Goal: Answer question/provide support: Answer question/provide support

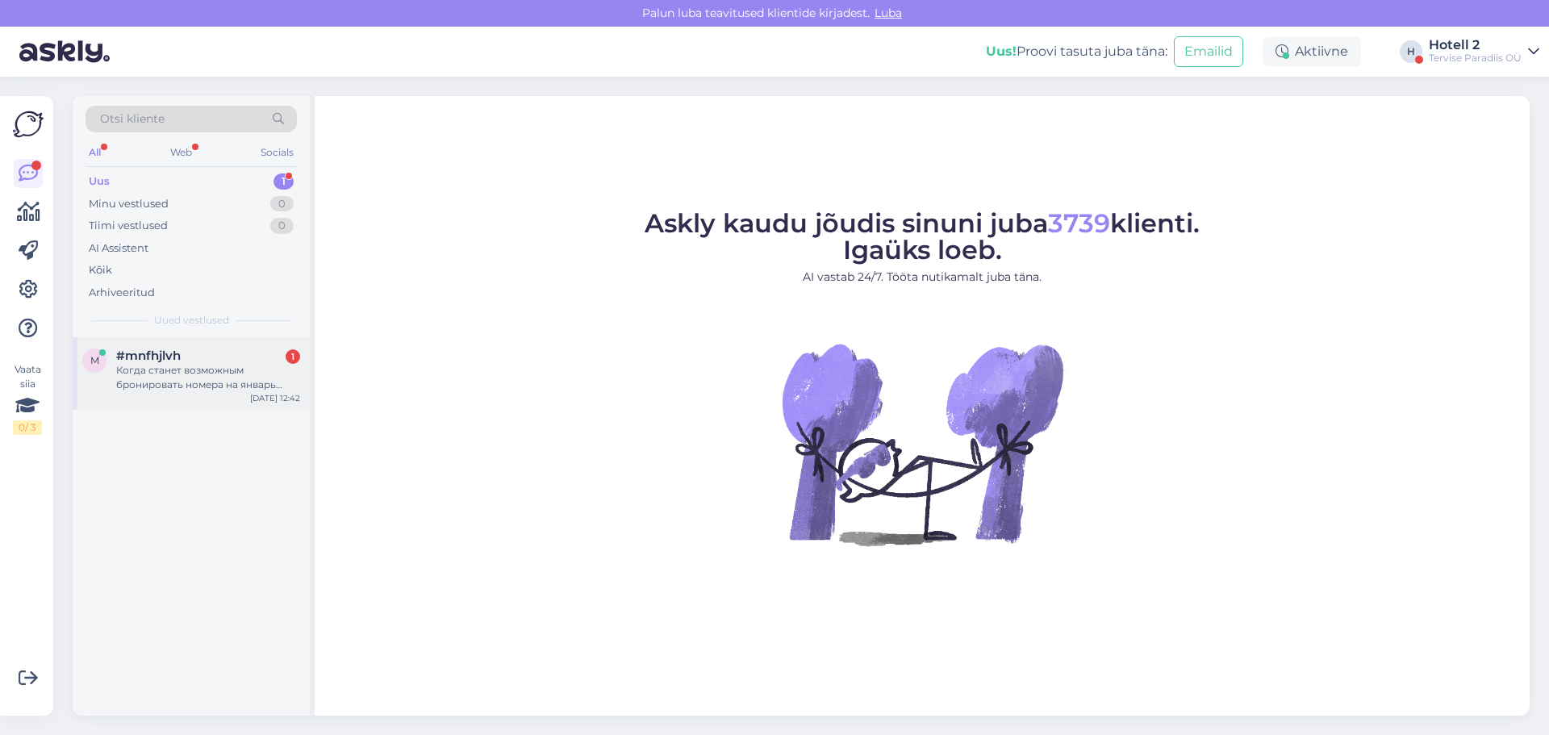
click at [194, 387] on div "Когда станет возможным бронировать номера на январь 2026?" at bounding box center [208, 377] width 184 height 29
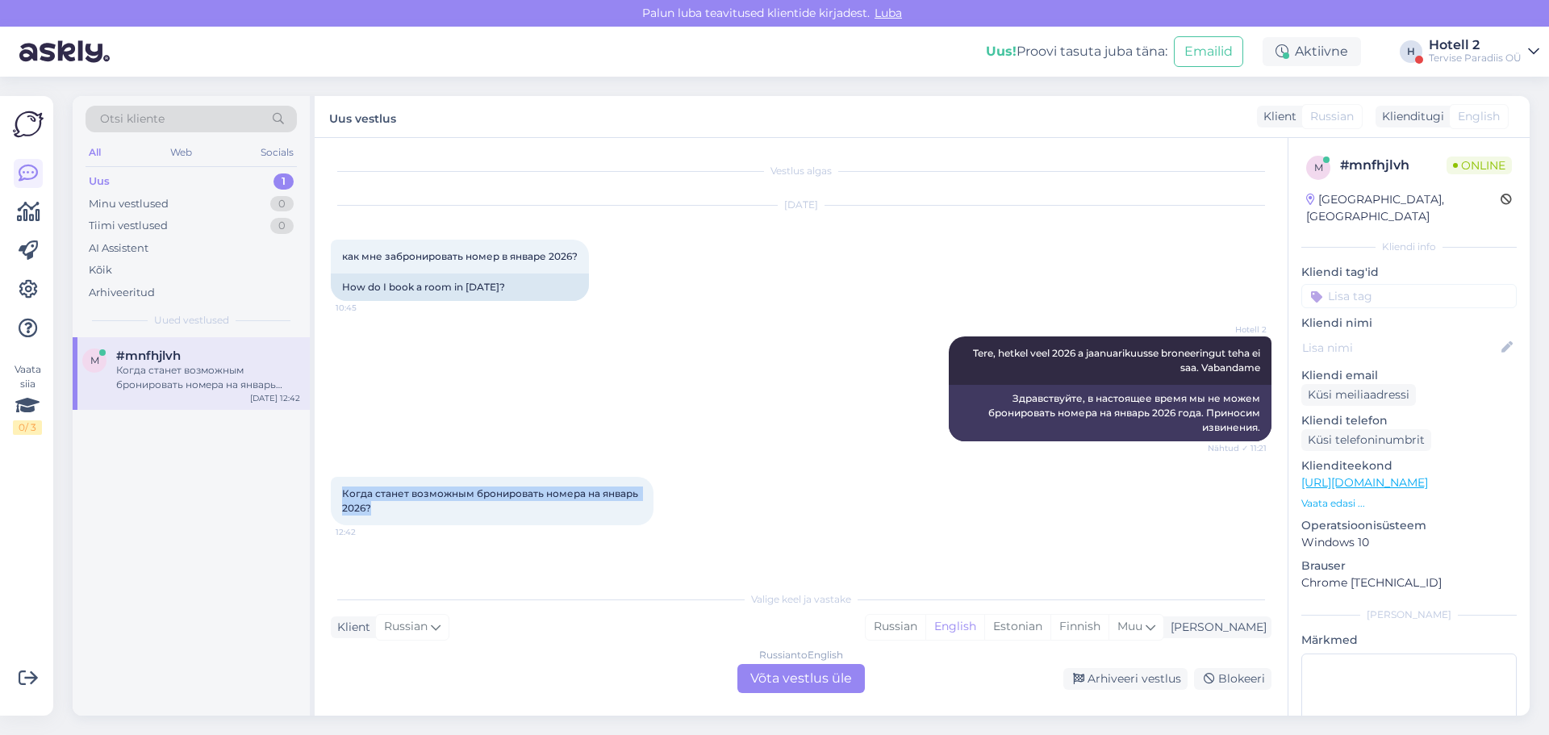
drag, startPoint x: 387, startPoint y: 508, endPoint x: 336, endPoint y: 489, distance: 54.9
click at [336, 489] on div "Когда станет возможным бронировать номера на январь 2026? 12:42" at bounding box center [492, 501] width 323 height 48
copy span "Когда станет возможным бронировать номера на январь 2026?"
click at [830, 673] on div "Russian to English Võta vestlus üle" at bounding box center [802, 678] width 128 height 29
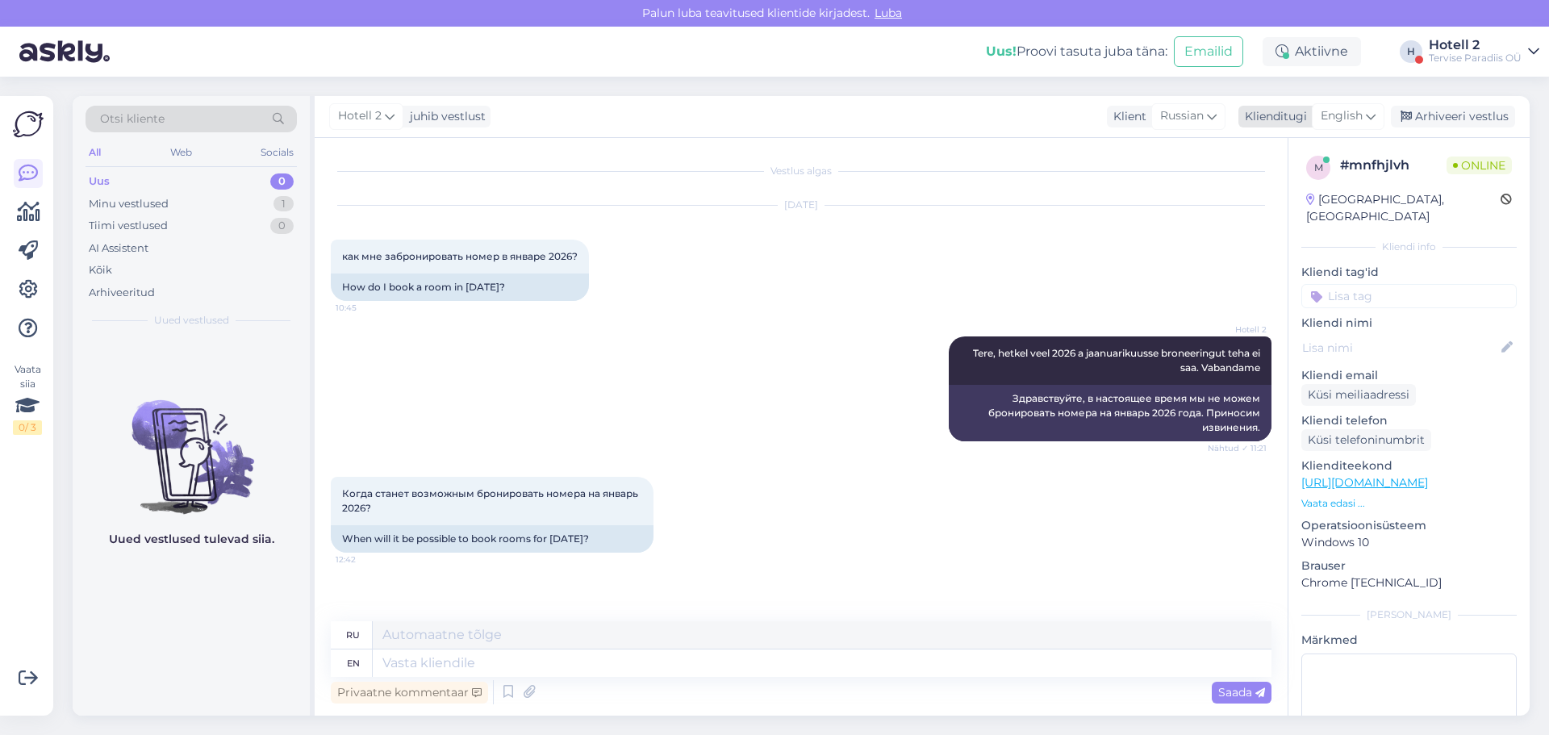
click at [1346, 112] on span "English" at bounding box center [1342, 116] width 42 height 18
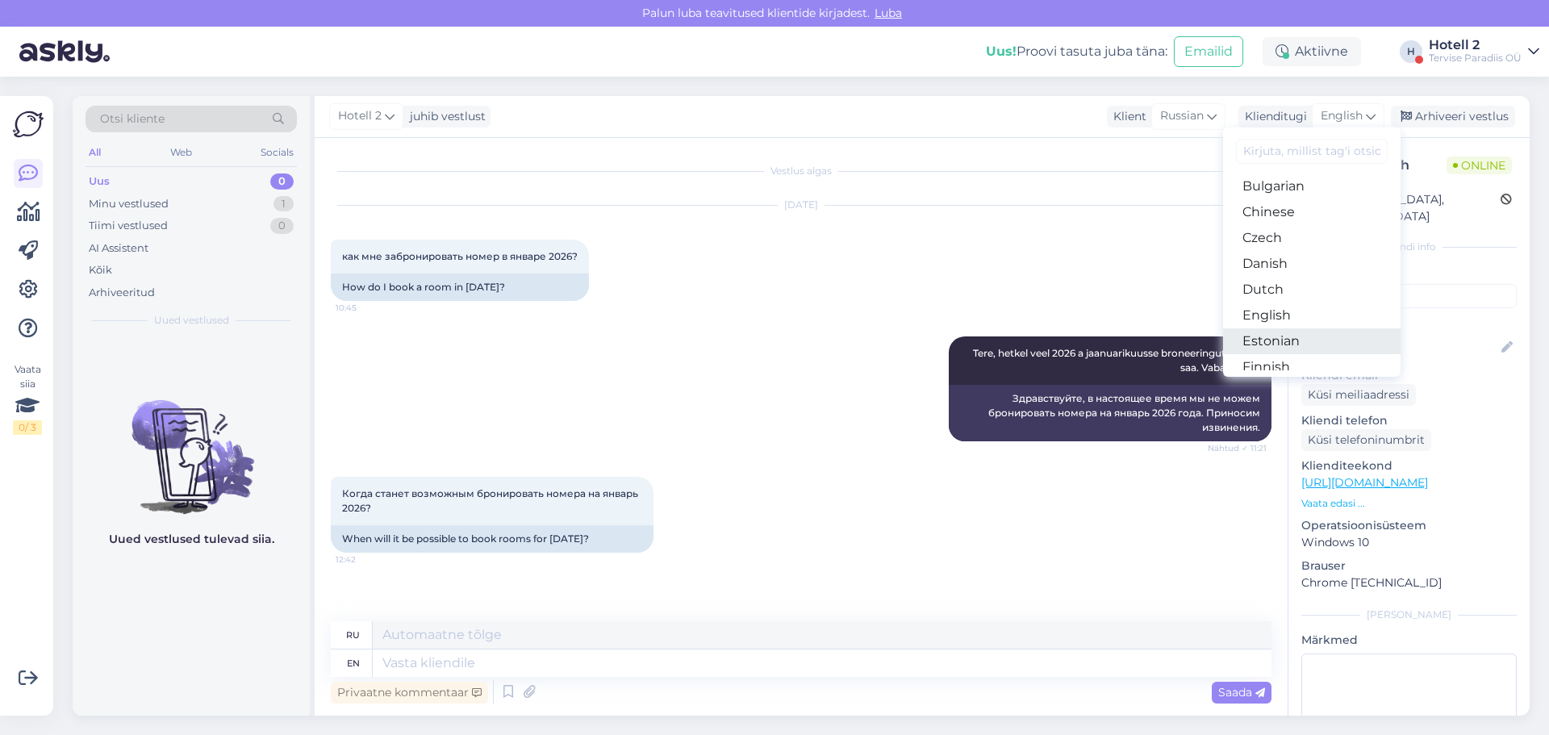
scroll to position [81, 0]
drag, startPoint x: 1298, startPoint y: 310, endPoint x: 1215, endPoint y: 407, distance: 127.6
click at [1298, 310] on link "Estonian" at bounding box center [1312, 314] width 178 height 26
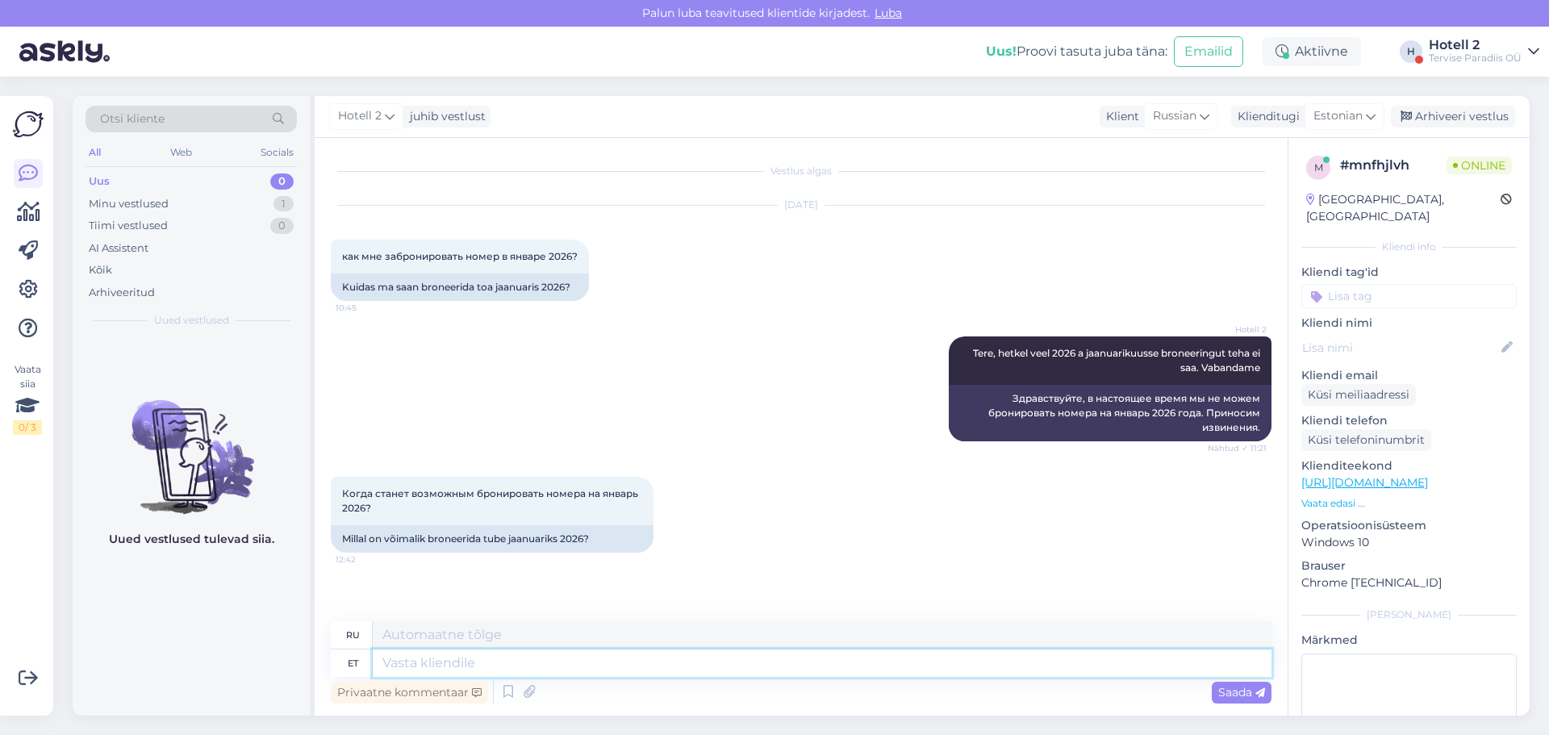
click at [620, 659] on textarea at bounding box center [822, 663] width 899 height 27
type textarea "Tere!"
type textarea "Привет!"
type textarea "Tere! Saate b"
type textarea "Привет! Ты можешь"
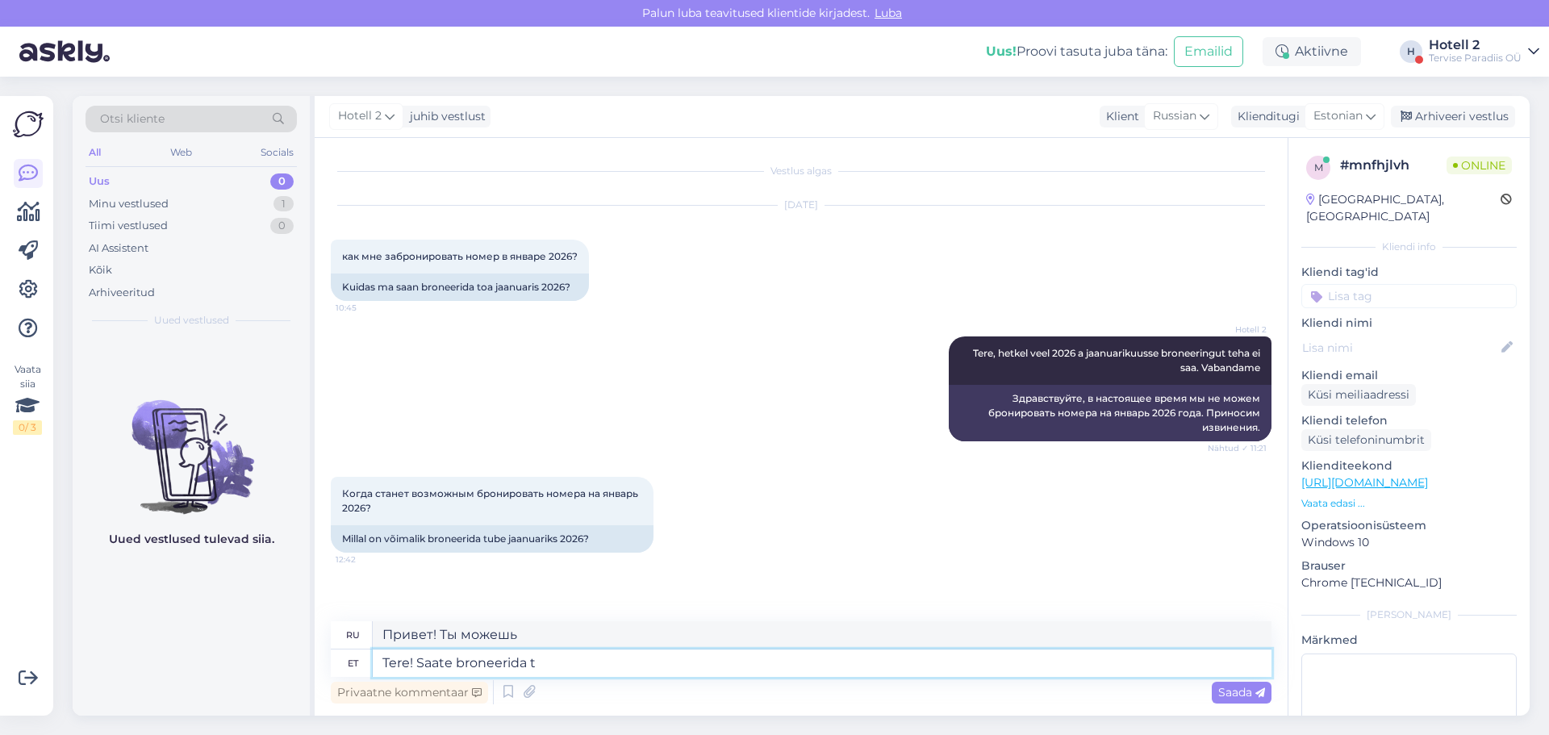
type textarea "Tere! Saate broneerida to"
type textarea "Здравствуйте! Вы можете забронировать"
type textarea "Tere! Saate broneerida toa meie"
type textarea "Здравствуйте! Вы можете забронировать номер."
type textarea "Tere! Saate broneerida toa meie"
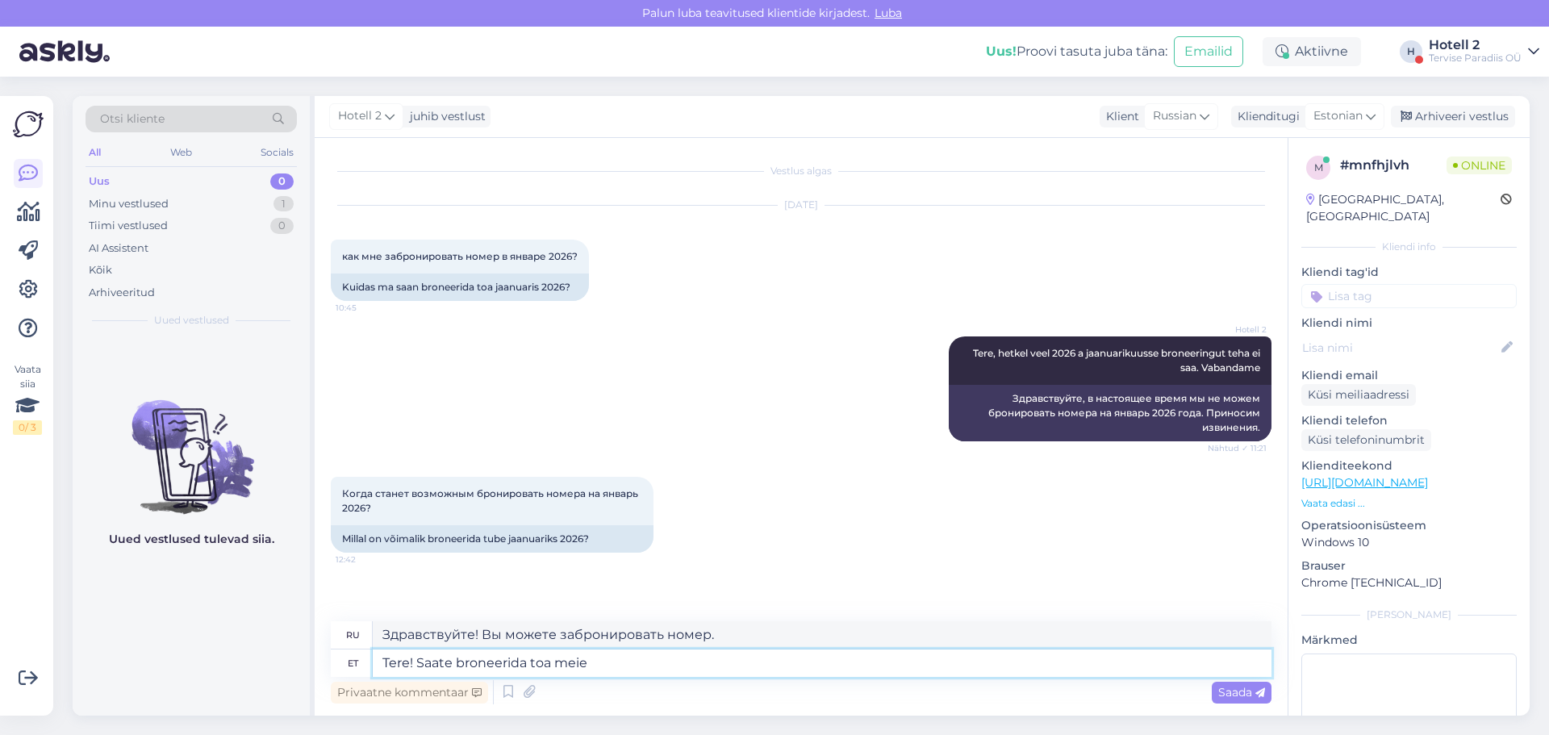
type textarea "Здравствуйте! Вы можете забронировать у нас номер."
type textarea "Tere! Saate broneerida toa meie kodulehel"
type textarea "Здравствуйте! Вы можете забронировать номер на нашем сайте."
paste textarea "[URL][DOMAIN_NAME]"
type textarea "Tere! Saate broneerida toa meie kodulehel [URL][DOMAIN_NAME]"
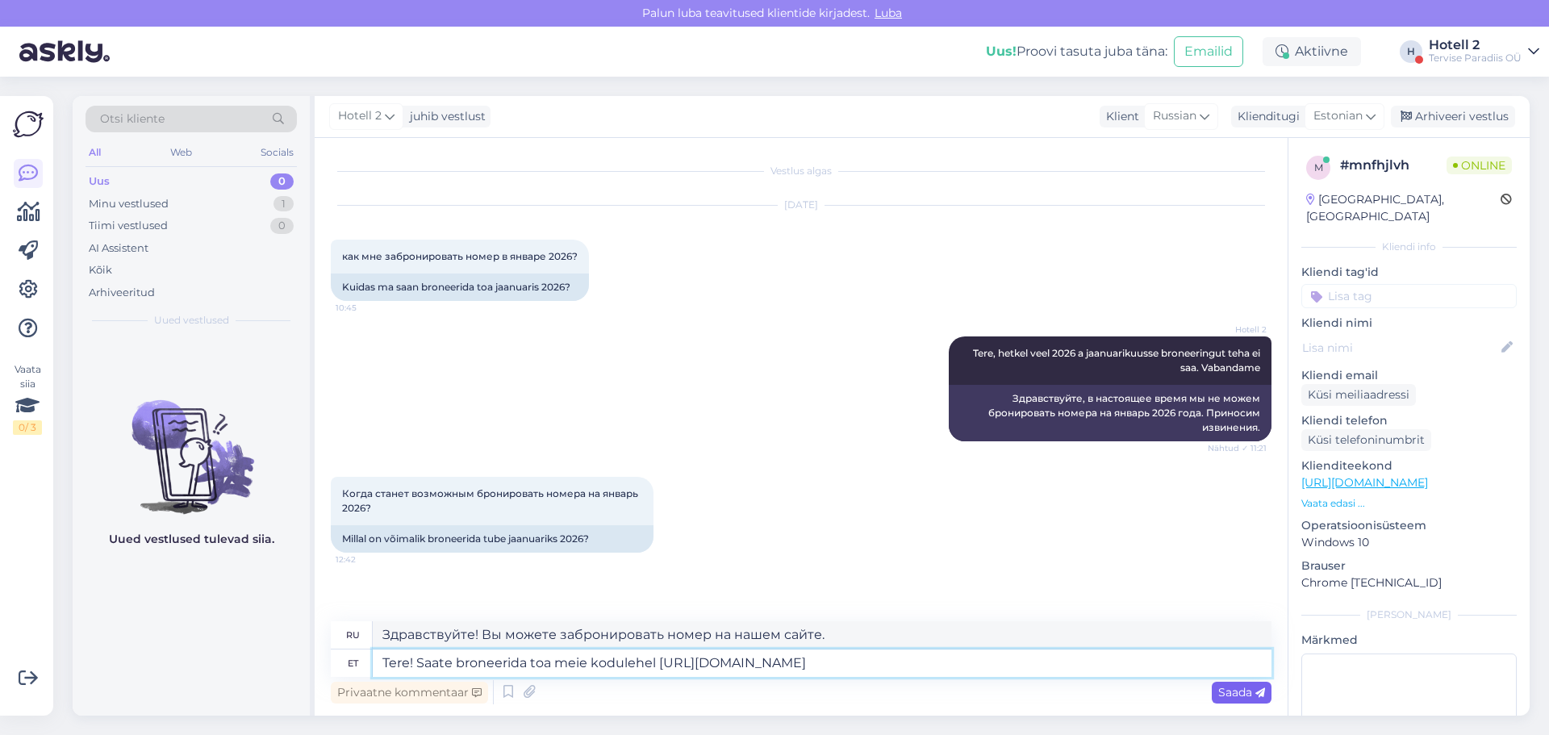
type textarea "Здравствуйте! Вы можете забронировать номер на нашем сайте [URL][DOMAIN_NAME] !…"
type textarea "Tere! Saate broneerida toa meie kodulehel [URL][DOMAIN_NAME]"
click at [1240, 693] on span "Saada" at bounding box center [1242, 692] width 47 height 15
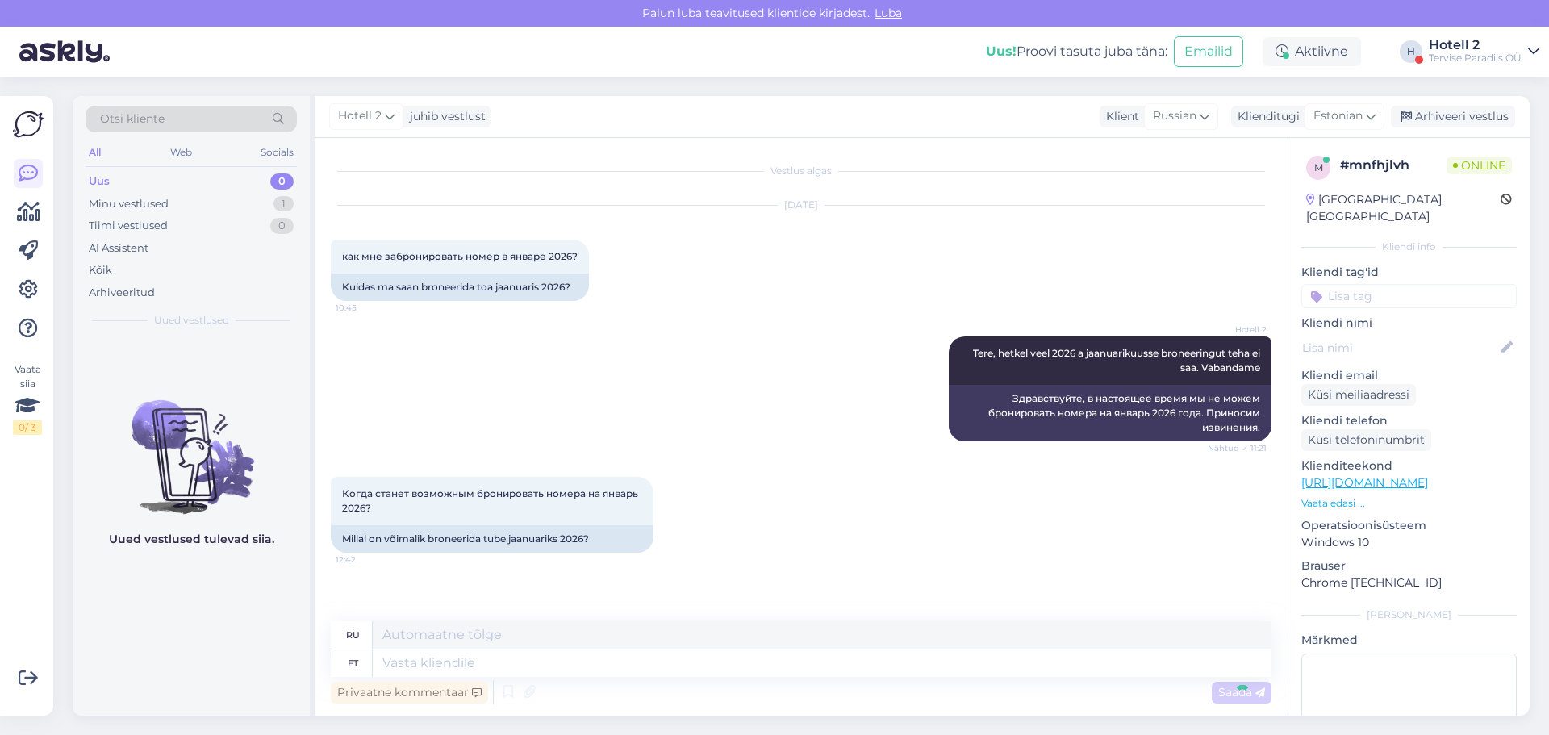
scroll to position [119, 0]
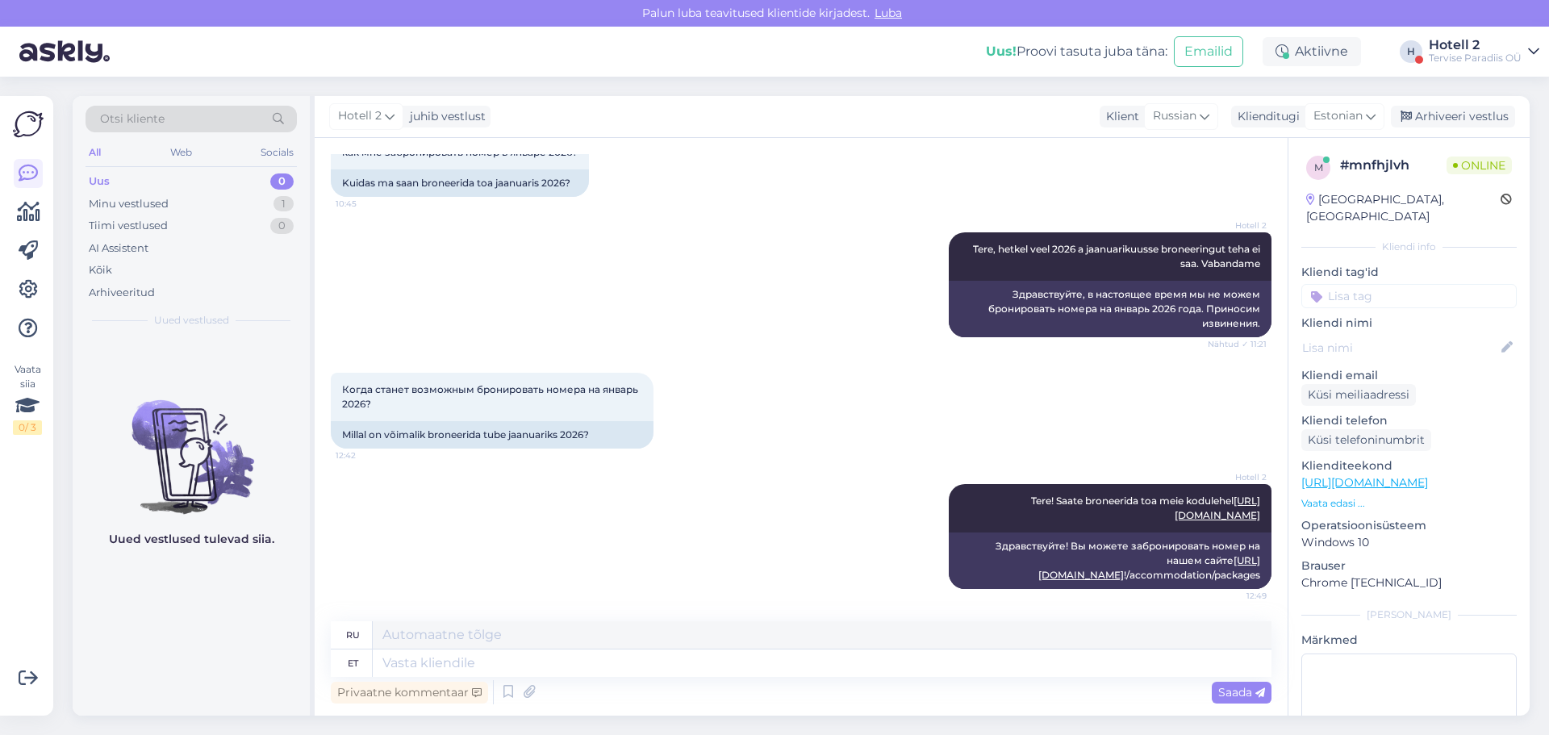
click at [853, 649] on div "ru" at bounding box center [801, 635] width 941 height 28
click at [846, 667] on textarea at bounding box center [822, 663] width 899 height 27
type textarea "[PERSON_NAME]"
type textarea "Уже"
type textarea "[PERSON_NAME]"
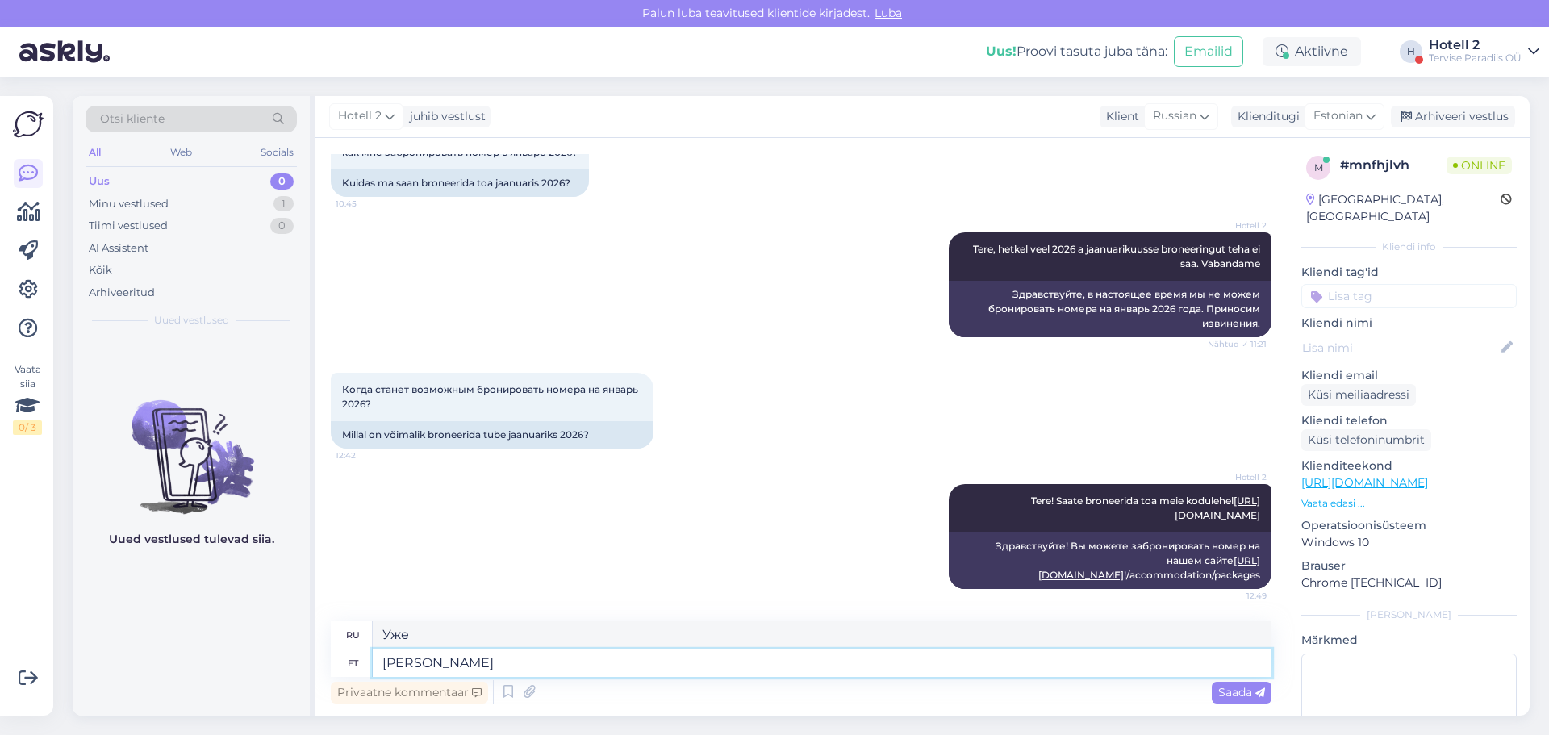
type textarea "Уже слишком"
type textarea "[PERSON_NAME] jaanuarisse!"
type textarea "Уже в январе!"
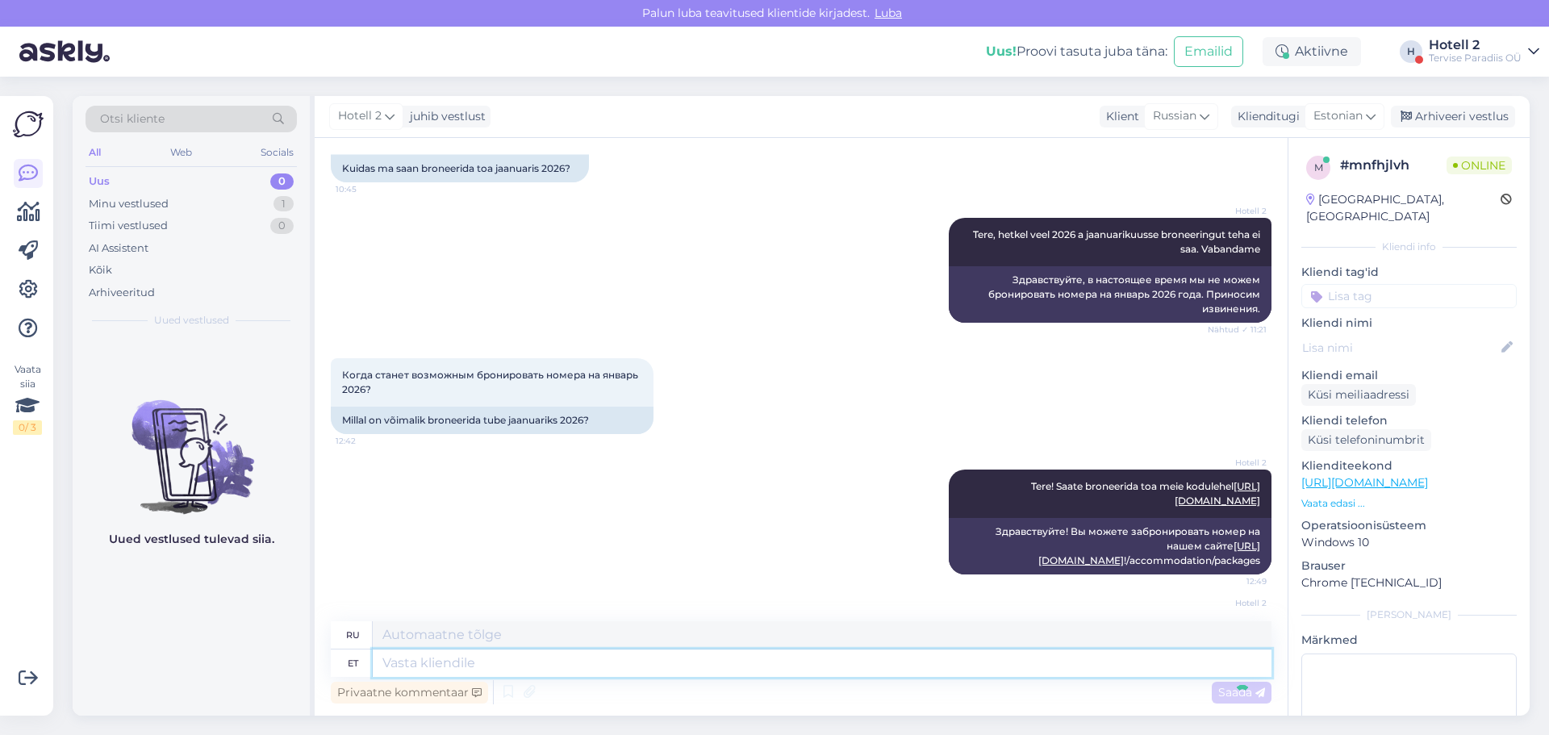
scroll to position [215, 0]
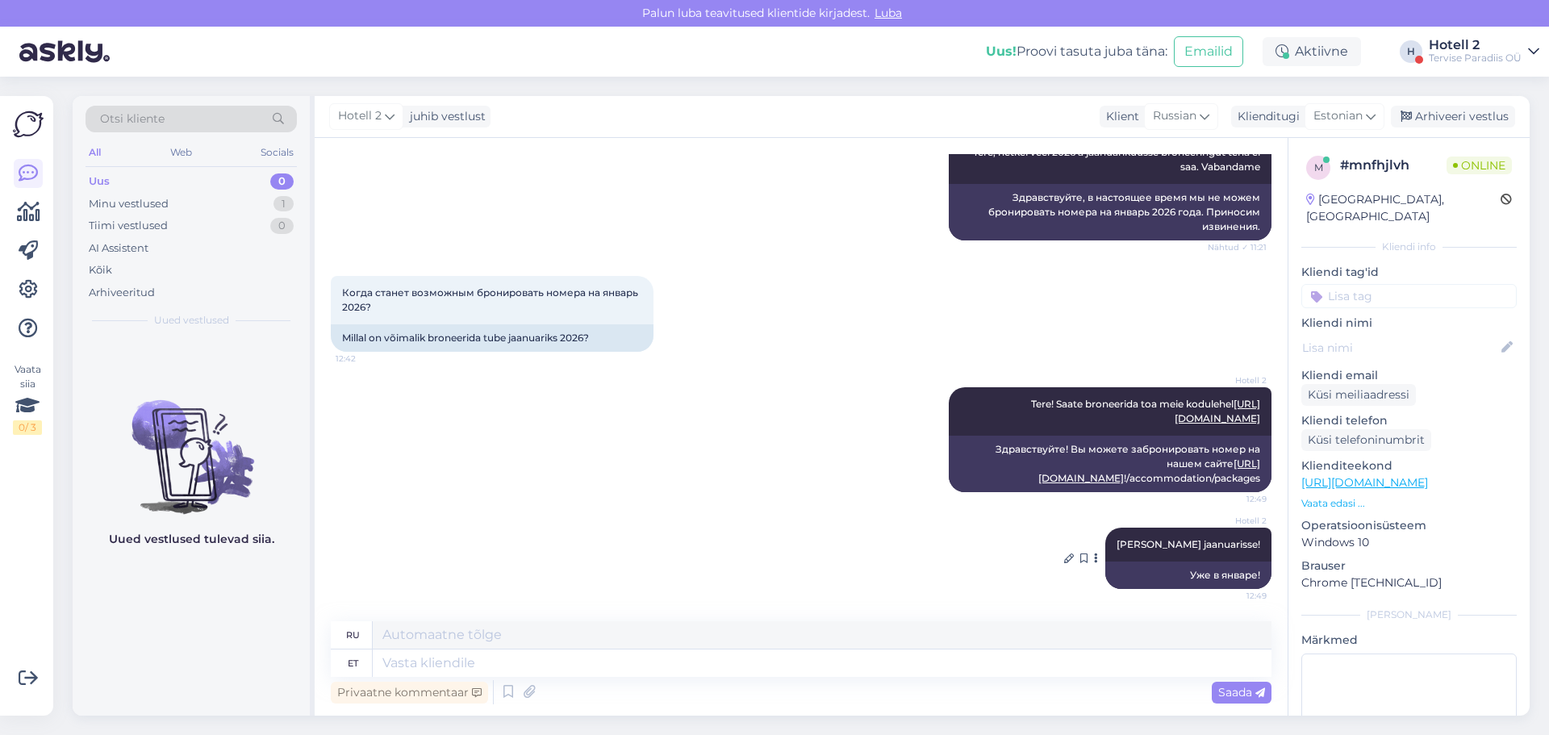
click at [1101, 558] on button at bounding box center [1096, 558] width 10 height 15
click at [1090, 556] on div "Hotell 2 [PERSON_NAME] jaanuarisse! 12:49 Уже в январе! Teata tõlkeveast" at bounding box center [801, 558] width 941 height 97
click at [1074, 557] on icon at bounding box center [1069, 559] width 10 height 10
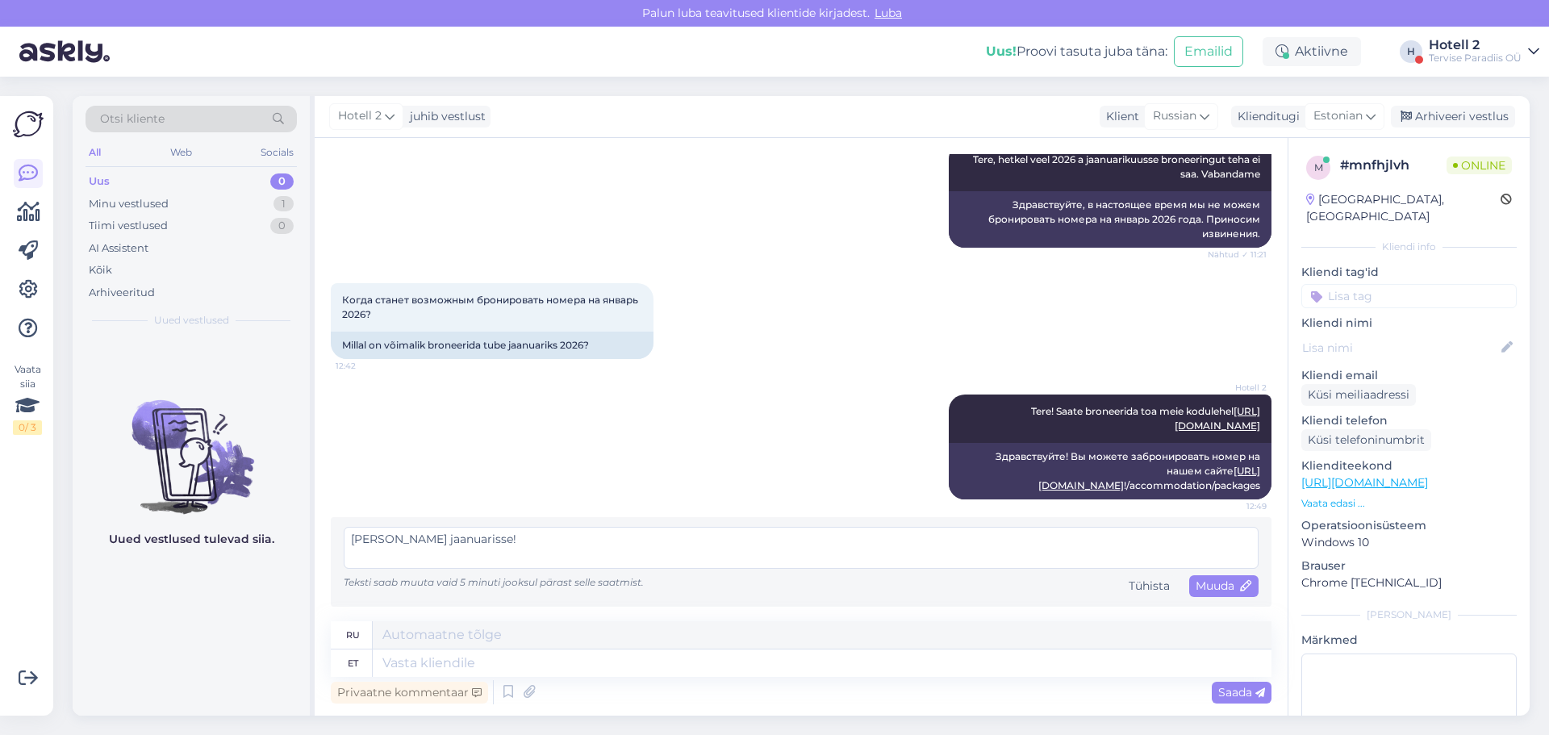
scroll to position [208, 0]
drag, startPoint x: 804, startPoint y: 547, endPoint x: 105, endPoint y: 545, distance: 698.9
click at [105, 545] on div "Otsi kliente All Web Socials Uus 0 Minu vestlused 1 Tiimi vestlused 0 AI Assist…" at bounding box center [801, 406] width 1457 height 620
click at [1199, 580] on span "Muuda" at bounding box center [1224, 586] width 56 height 15
click at [1123, 591] on div "Tühista" at bounding box center [1150, 586] width 54 height 22
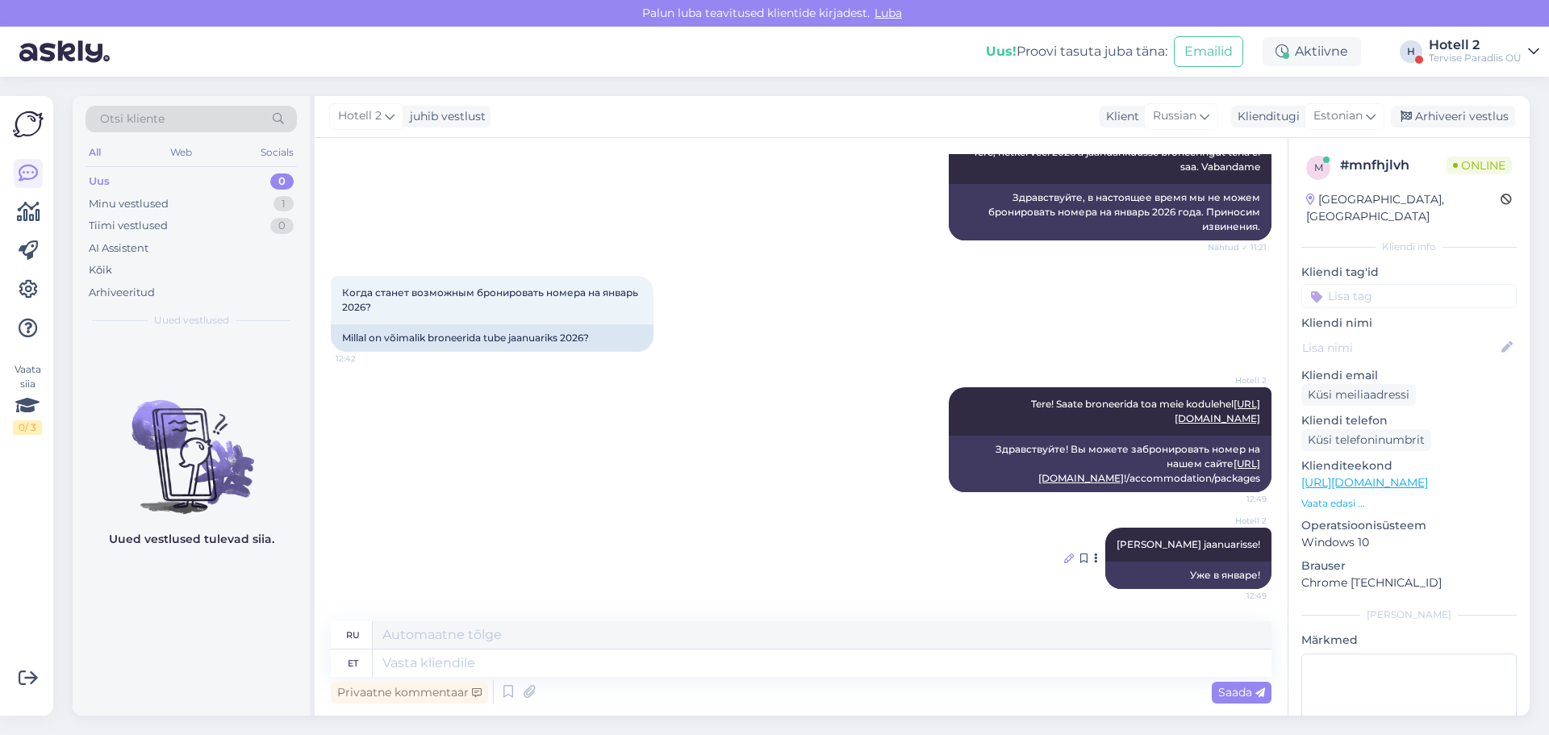
click at [1074, 563] on icon at bounding box center [1069, 559] width 10 height 10
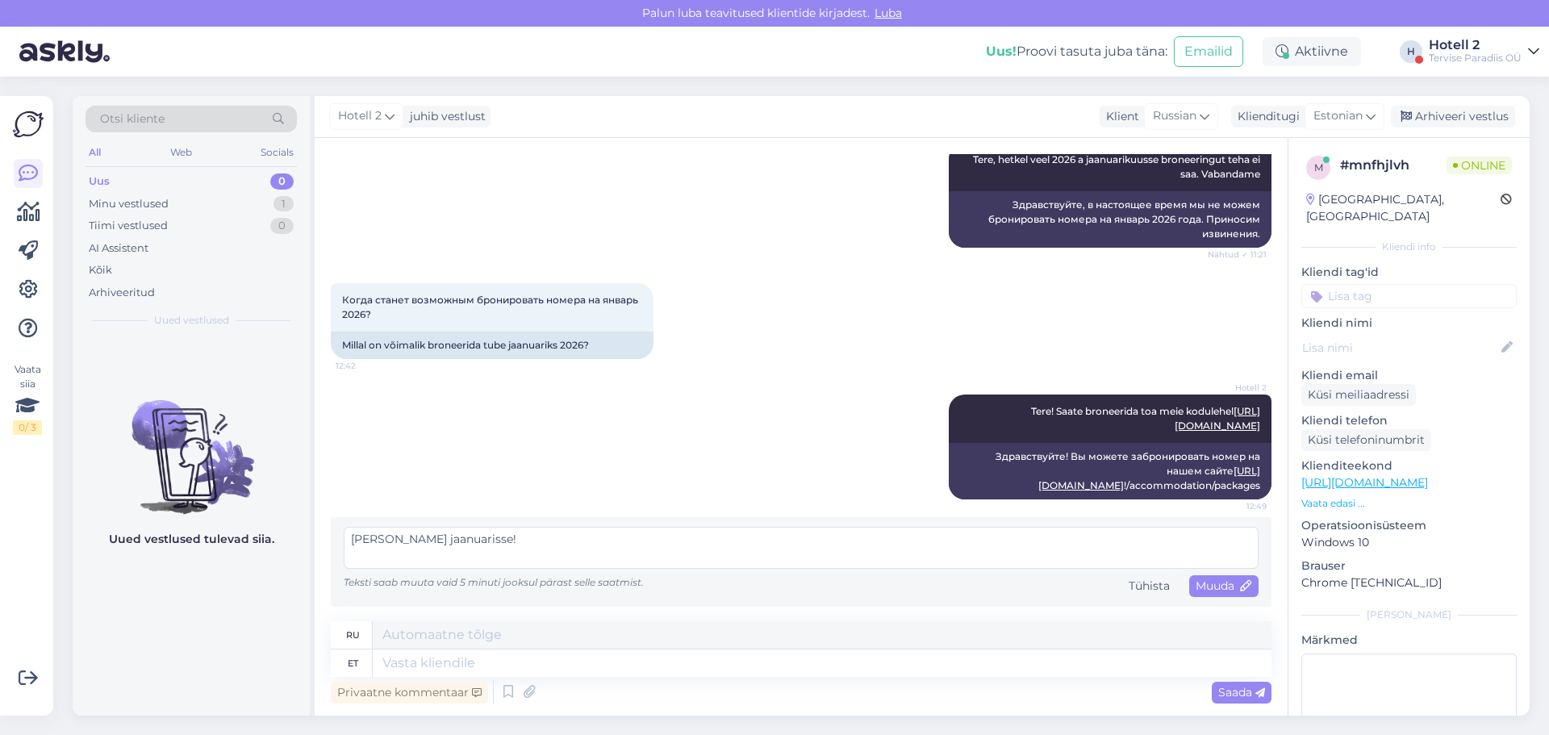
drag, startPoint x: 481, startPoint y: 546, endPoint x: 50, endPoint y: 545, distance: 430.9
click at [50, 545] on div "Vaata siia 0 / 3 Võimalused Veendu, et Askly loob sulle väärtust. Sulge Ühenda …" at bounding box center [774, 406] width 1549 height 659
click at [443, 665] on textarea at bounding box center [822, 663] width 899 height 27
click at [408, 554] on textarea at bounding box center [801, 548] width 915 height 42
type textarea "Hetkel on avatud broneerimine [PERSON_NAME] jaanuari koolivaheaja lõpuni!"
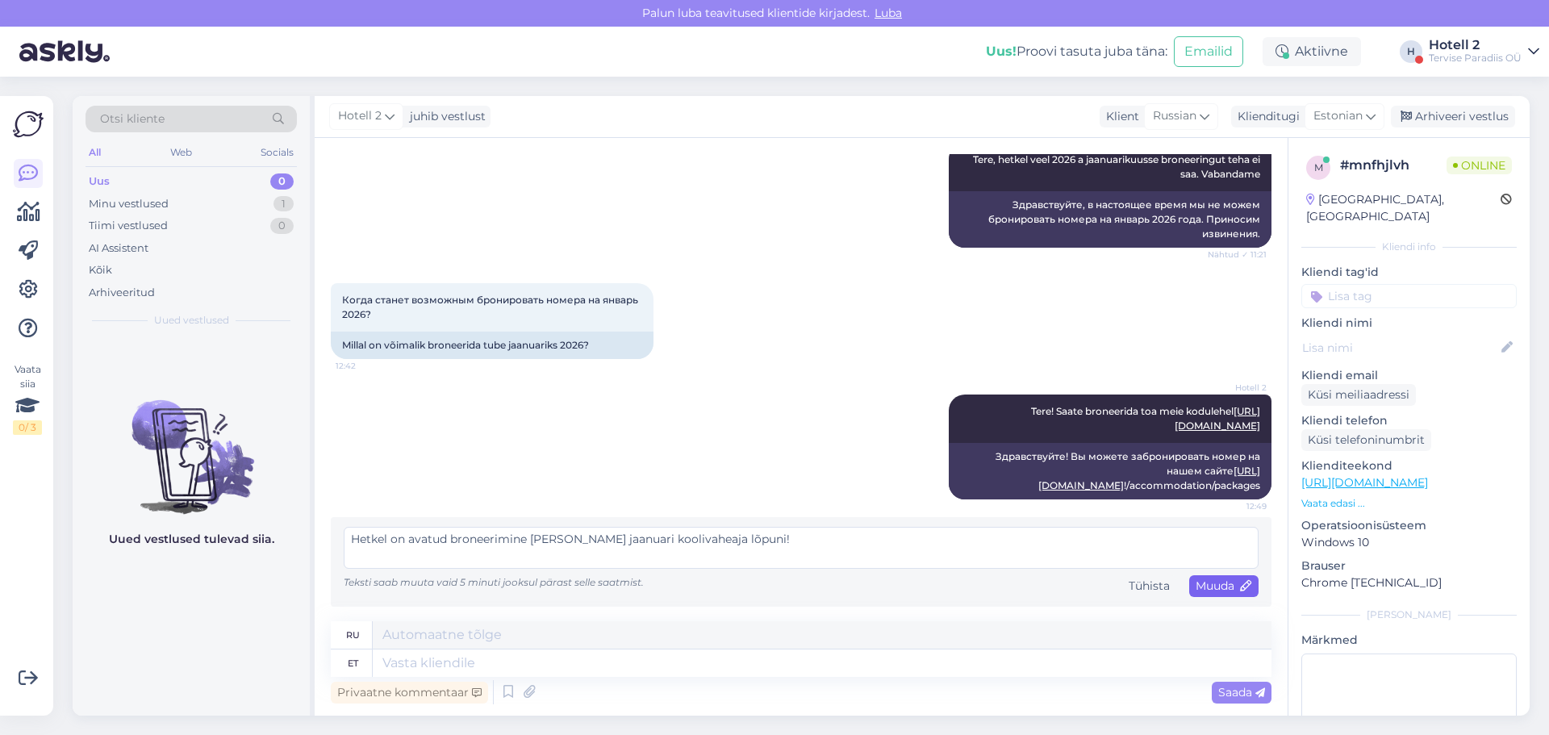
click at [1199, 580] on span "Muuda" at bounding box center [1224, 586] width 56 height 15
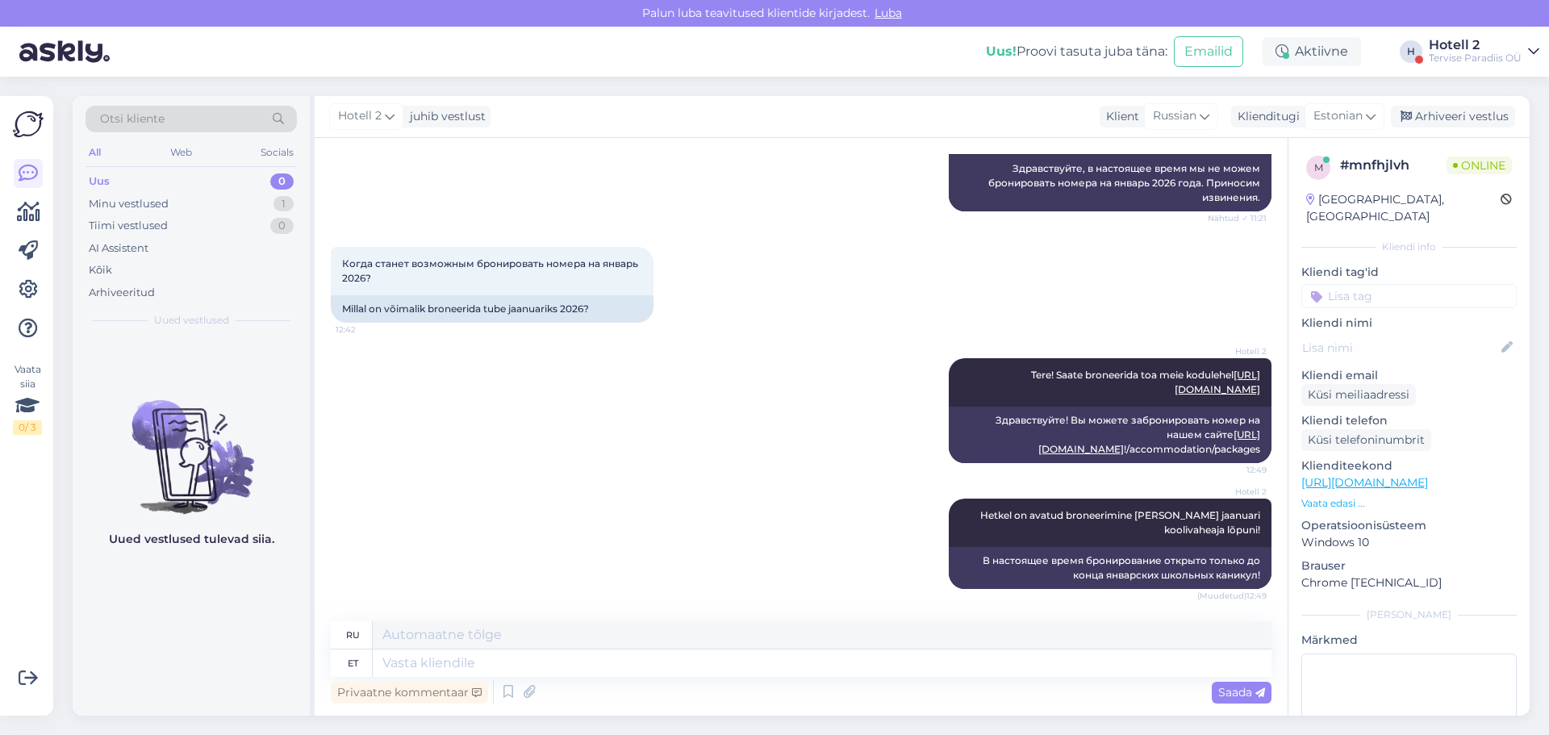
scroll to position [245, 0]
click at [1429, 116] on div "Arhiveeri vestlus" at bounding box center [1453, 117] width 124 height 22
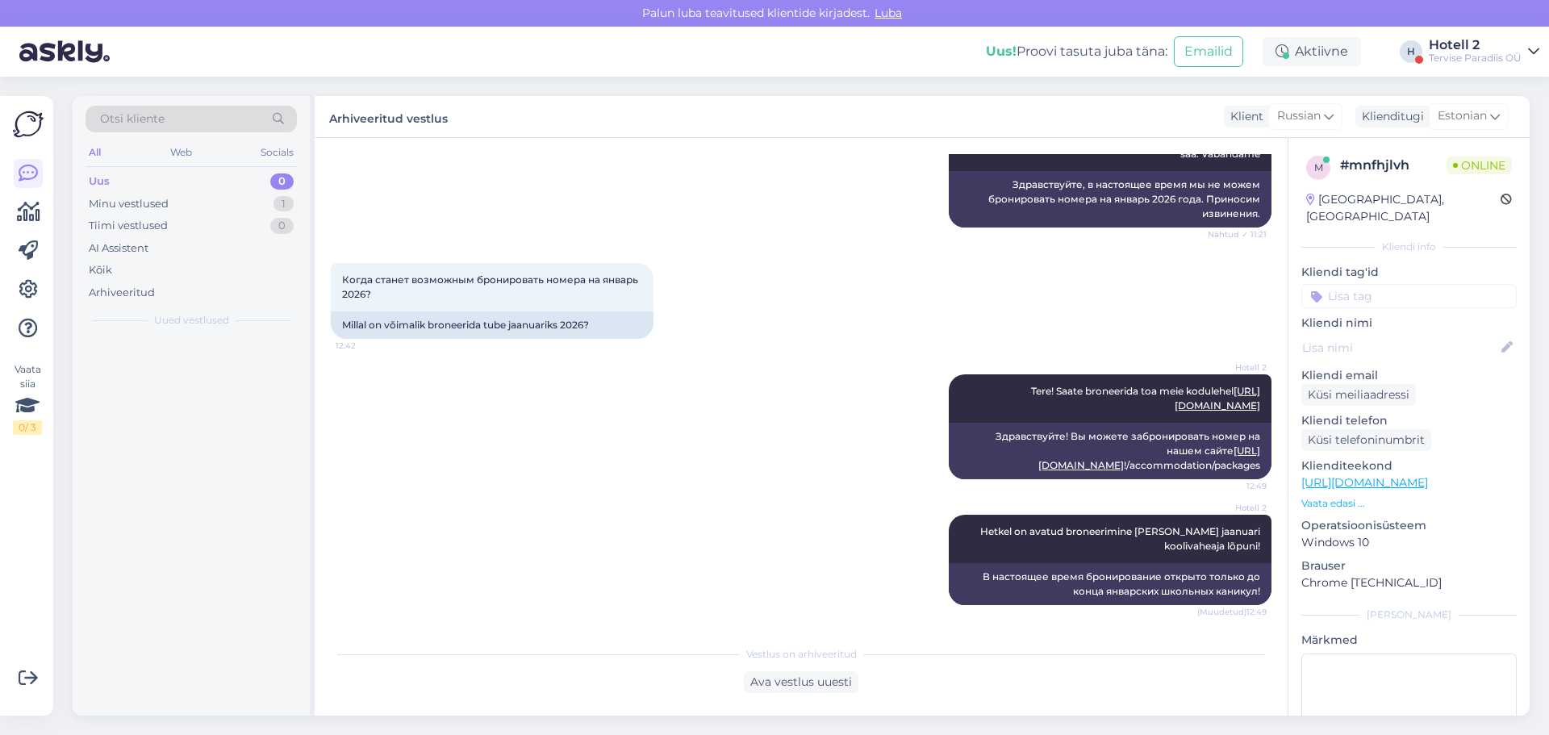
scroll to position [228, 0]
